Goal: Find specific page/section: Find specific page/section

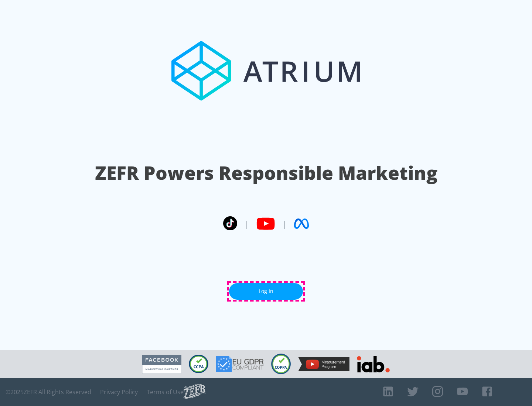
click at [266, 292] on link "Log In" at bounding box center [266, 291] width 74 height 17
